Goal: Task Accomplishment & Management: Manage account settings

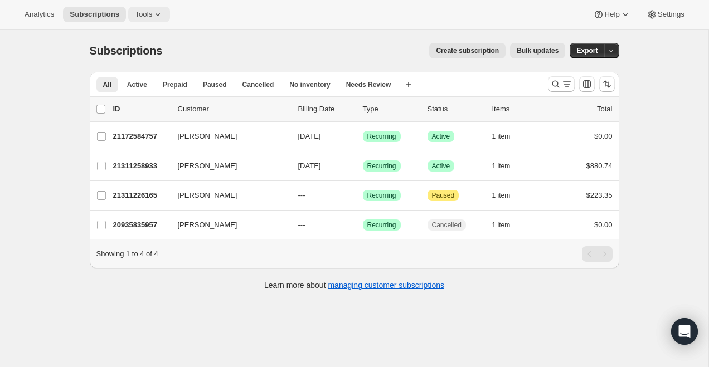
click at [147, 19] on button "Tools" at bounding box center [149, 15] width 42 height 16
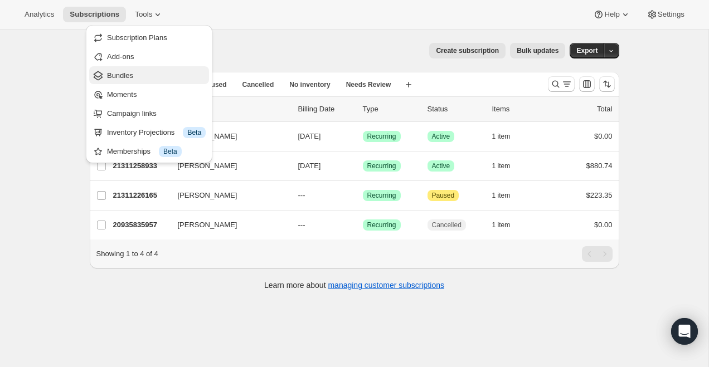
click at [125, 76] on span "Bundles" at bounding box center [120, 75] width 26 height 8
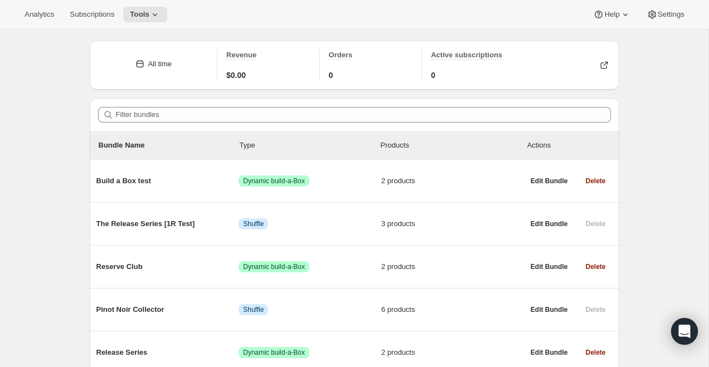
scroll to position [81, 0]
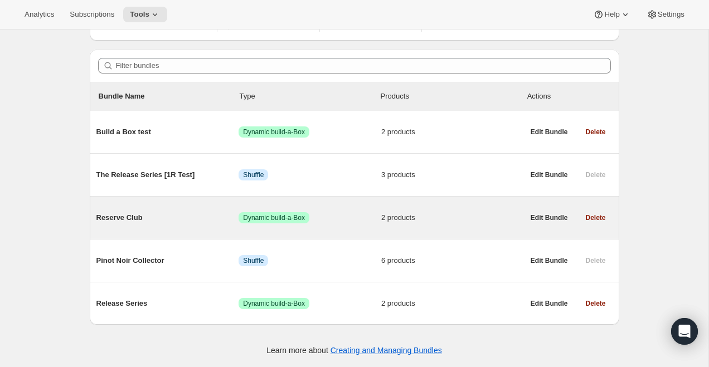
click at [183, 217] on span "Reserve Club" at bounding box center [167, 217] width 143 height 11
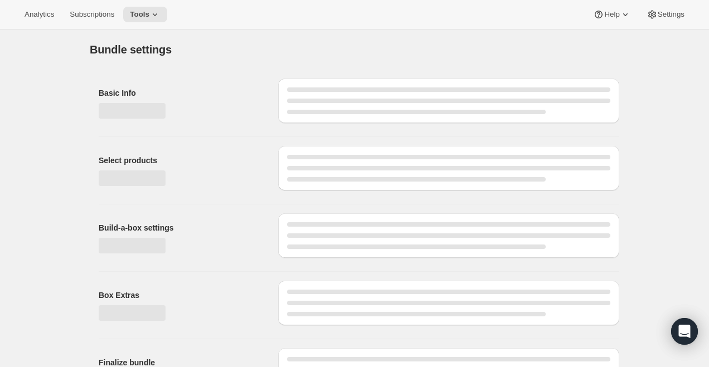
type input "Reserve Club"
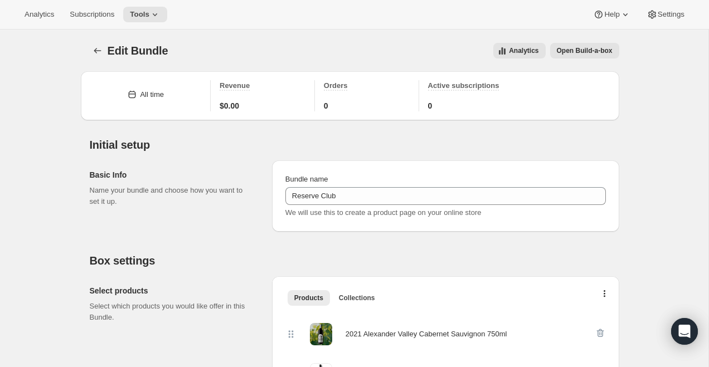
click at [591, 51] on span "Open Build-a-box" at bounding box center [585, 50] width 56 height 9
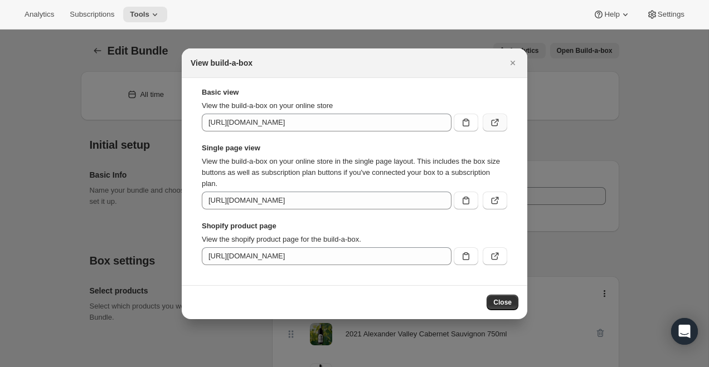
click at [498, 123] on icon ":r4s:" at bounding box center [494, 122] width 11 height 11
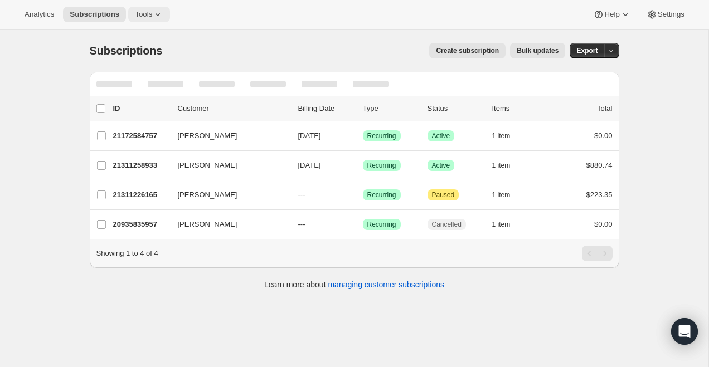
click at [152, 16] on span "Tools" at bounding box center [143, 14] width 17 height 9
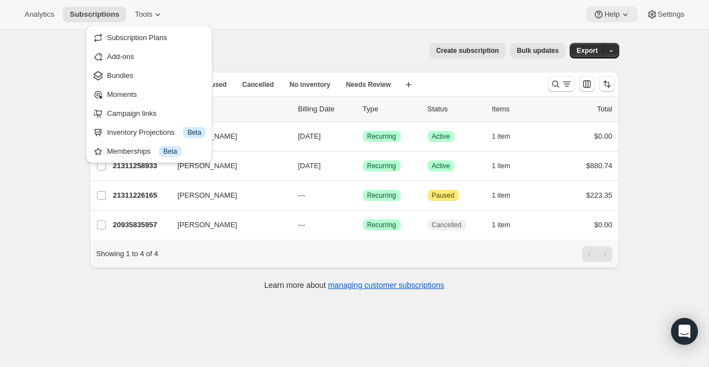
click at [607, 17] on span "Help" at bounding box center [611, 14] width 15 height 9
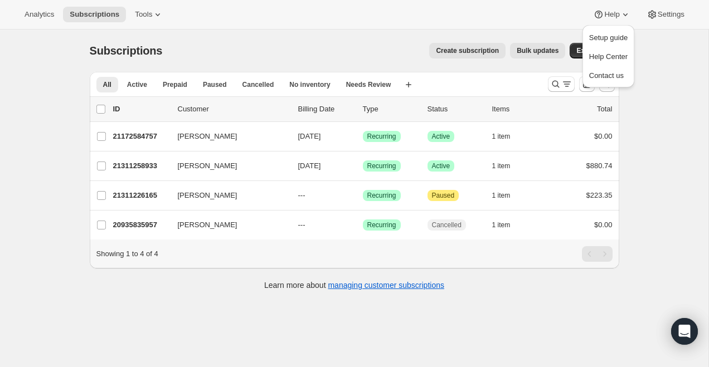
click at [508, 13] on div "Analytics Subscriptions Tools Help Settings" at bounding box center [354, 15] width 709 height 30
click at [601, 11] on button "Help" at bounding box center [611, 15] width 51 height 16
click at [613, 66] on ul "Setup guide Help Center Contact us" at bounding box center [608, 56] width 45 height 56
click at [613, 59] on span "Help Center" at bounding box center [608, 56] width 38 height 8
